Goal: Task Accomplishment & Management: Use online tool/utility

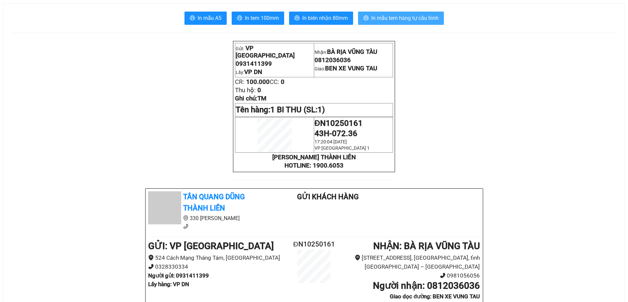
click at [412, 17] on span "In mẫu tem hàng tự cấu hình" at bounding box center [404, 18] width 67 height 8
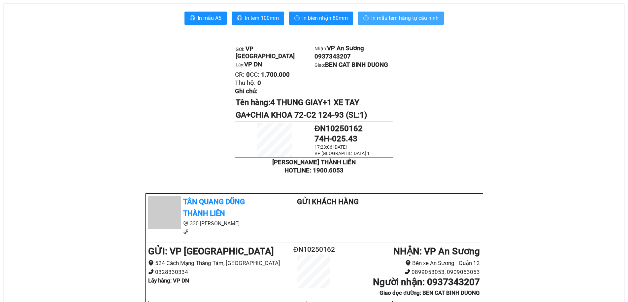
click at [406, 16] on span "In mẫu tem hàng tự cấu hình" at bounding box center [404, 18] width 67 height 8
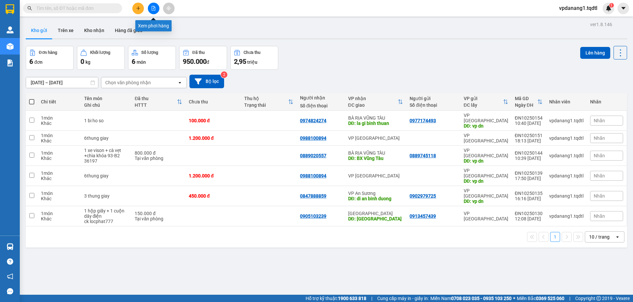
click at [151, 9] on icon "file-add" at bounding box center [153, 8] width 5 height 5
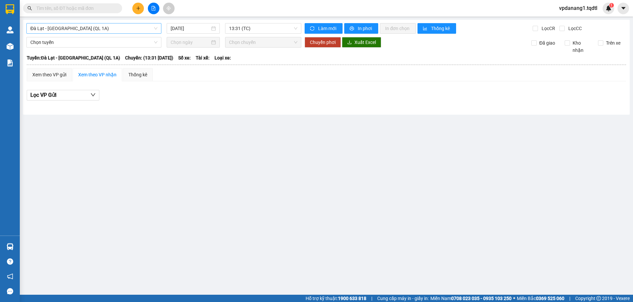
click at [93, 31] on span "Đà Lạt - Sài Gòn (QL 1A)" at bounding box center [93, 28] width 127 height 10
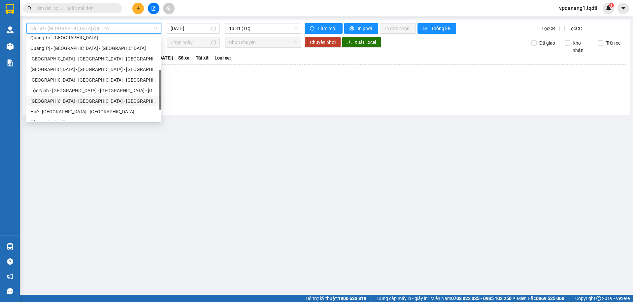
scroll to position [137, 0]
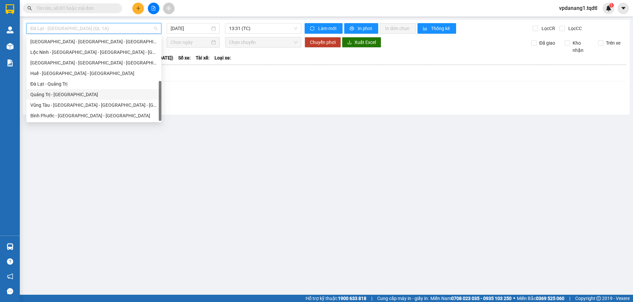
click at [66, 94] on div "Quảng Trị - Đà Lạt" at bounding box center [93, 94] width 127 height 7
type input "[DATE]"
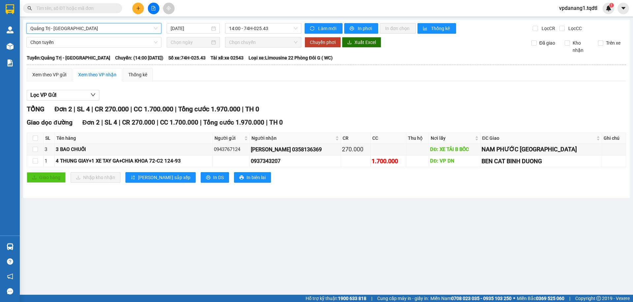
click at [115, 33] on span "Quảng Trị - Đà Lạt" at bounding box center [93, 28] width 127 height 10
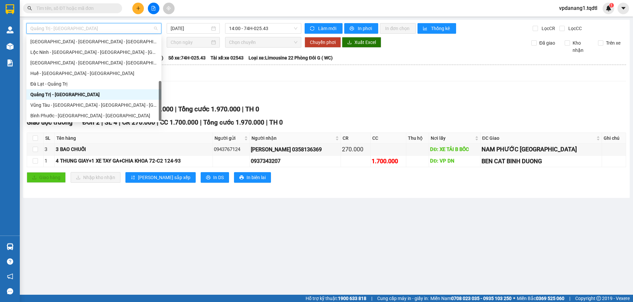
scroll to position [71, 0]
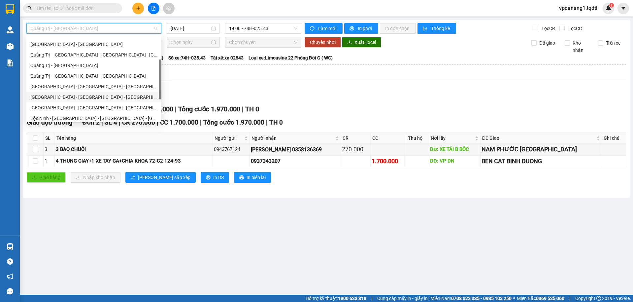
click at [92, 96] on div "Đà Nẵng - Nha Trang - Đà Lạt" at bounding box center [93, 96] width 127 height 7
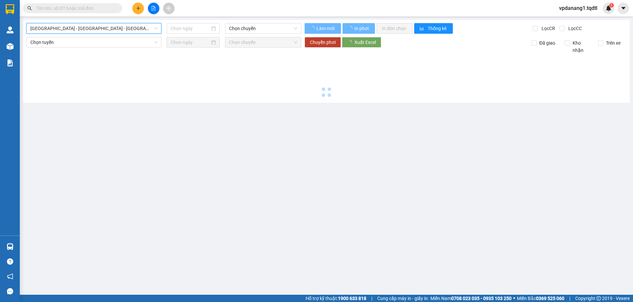
type input "[DATE]"
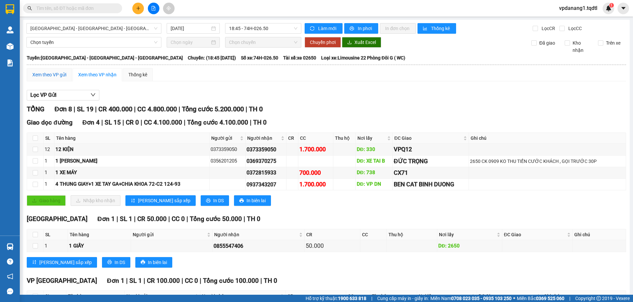
click at [59, 76] on div "Xem theo VP gửi" at bounding box center [49, 74] width 34 height 7
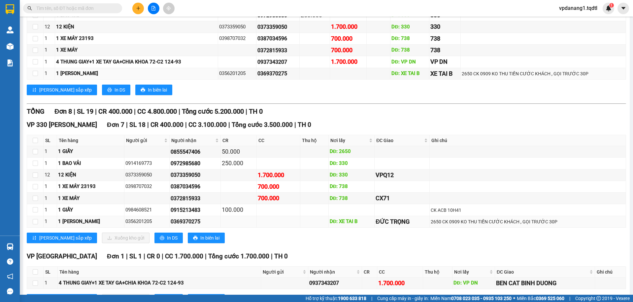
scroll to position [160, 0]
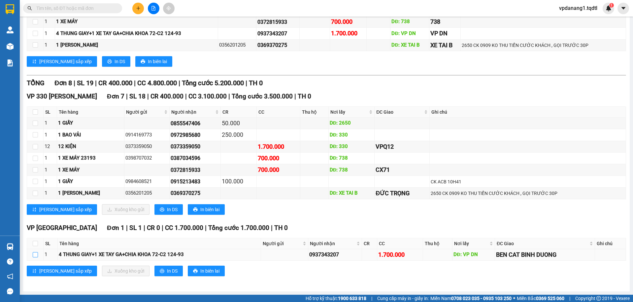
click at [35, 257] on label at bounding box center [35, 254] width 5 height 7
click at [35, 257] on input "checkbox" at bounding box center [35, 254] width 5 height 5
checkbox input "true"
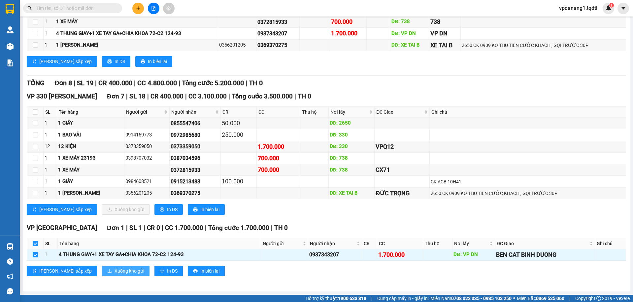
click at [115, 268] on span "Xuống kho gửi" at bounding box center [130, 270] width 30 height 7
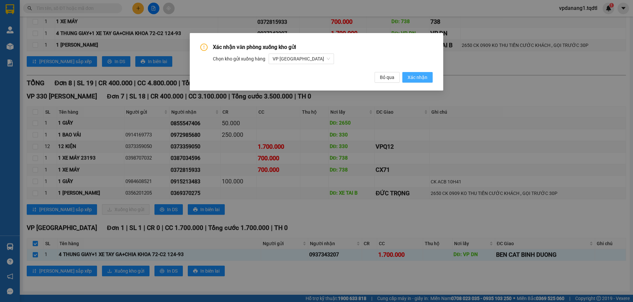
click at [417, 77] on span "Xác nhận" at bounding box center [418, 77] width 20 height 7
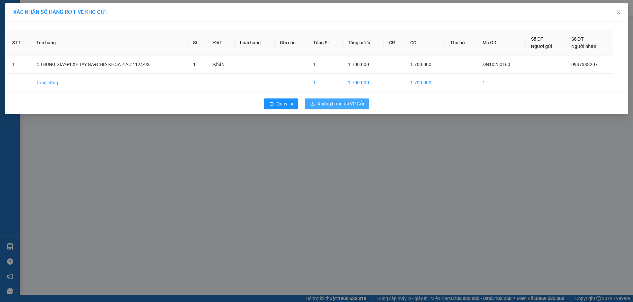
click at [344, 100] on span "Xuống hàng tại VP Gửi" at bounding box center [340, 103] width 47 height 7
